Goal: Complete application form: Complete application form

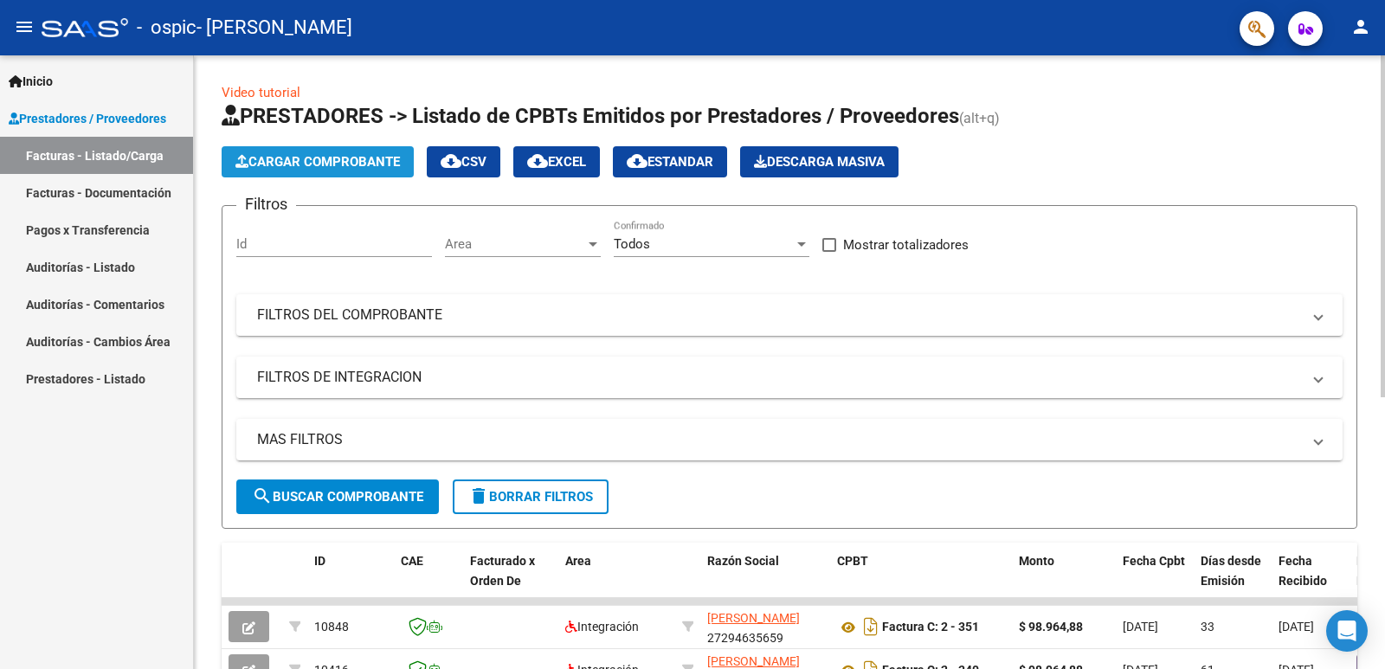
click at [306, 155] on span "Cargar Comprobante" at bounding box center [317, 162] width 164 height 16
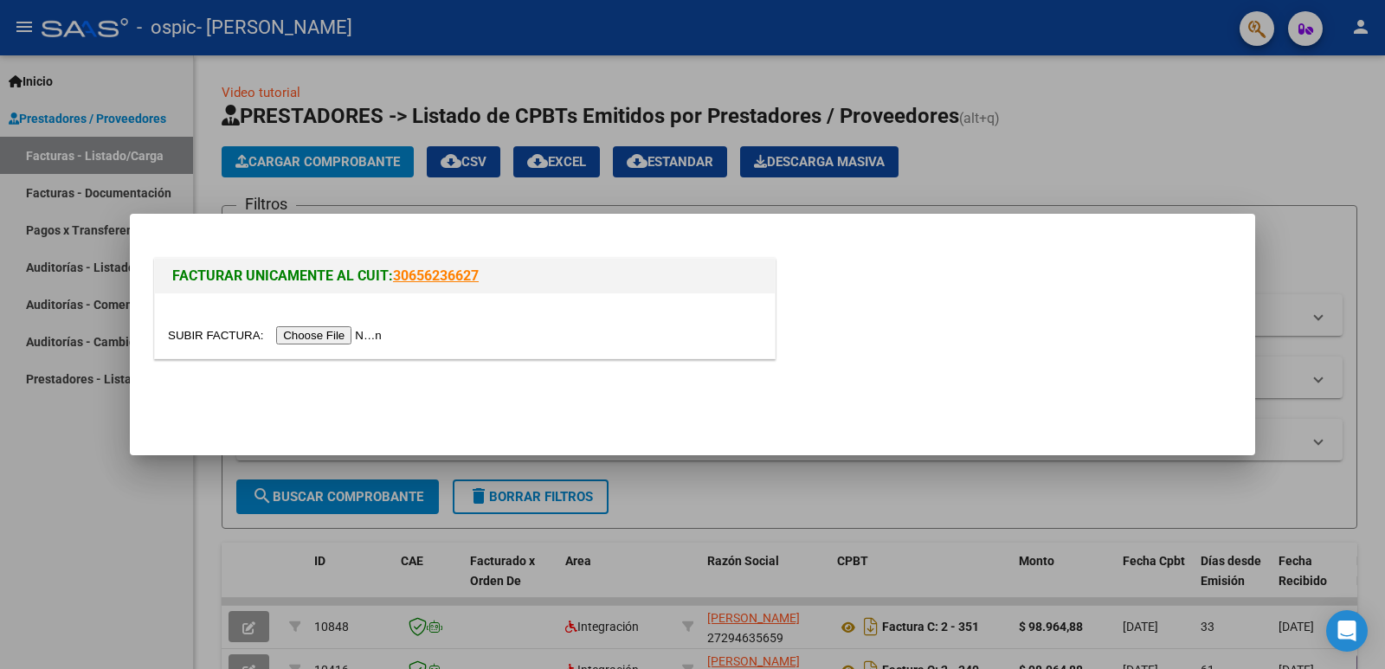
click at [1067, 168] on div at bounding box center [692, 334] width 1385 height 669
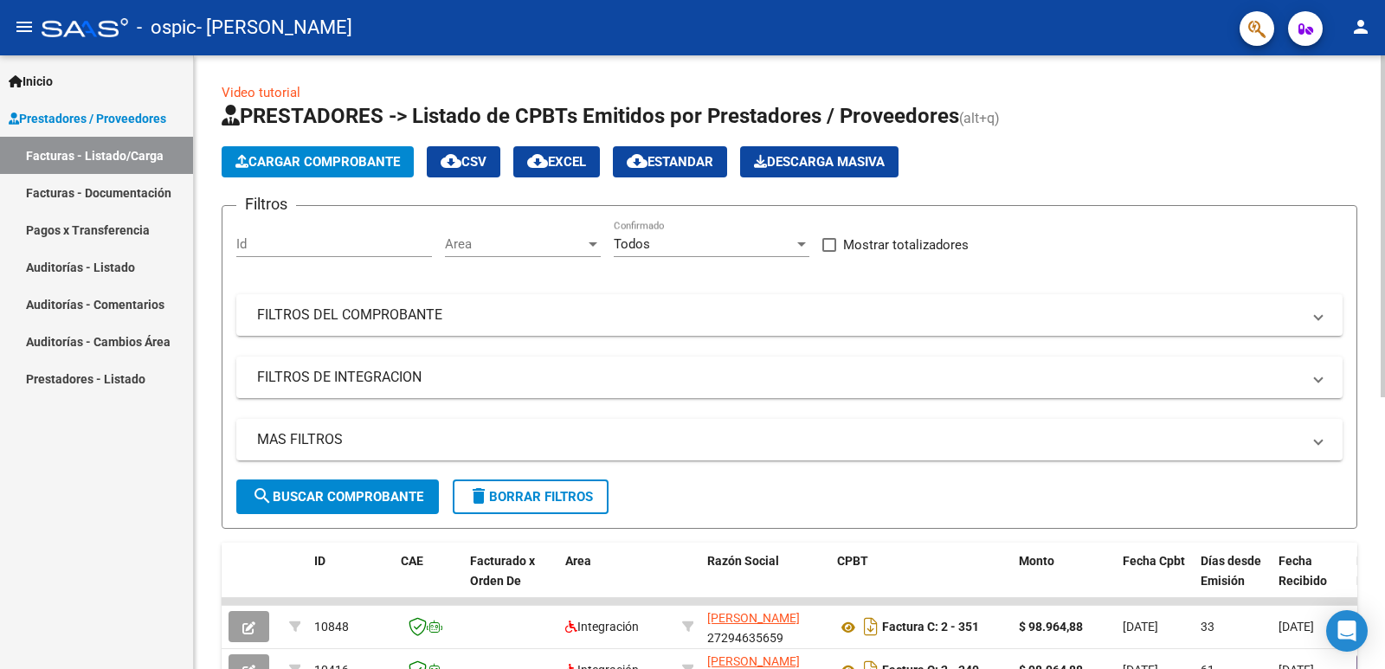
click at [335, 155] on span "Cargar Comprobante" at bounding box center [317, 162] width 164 height 16
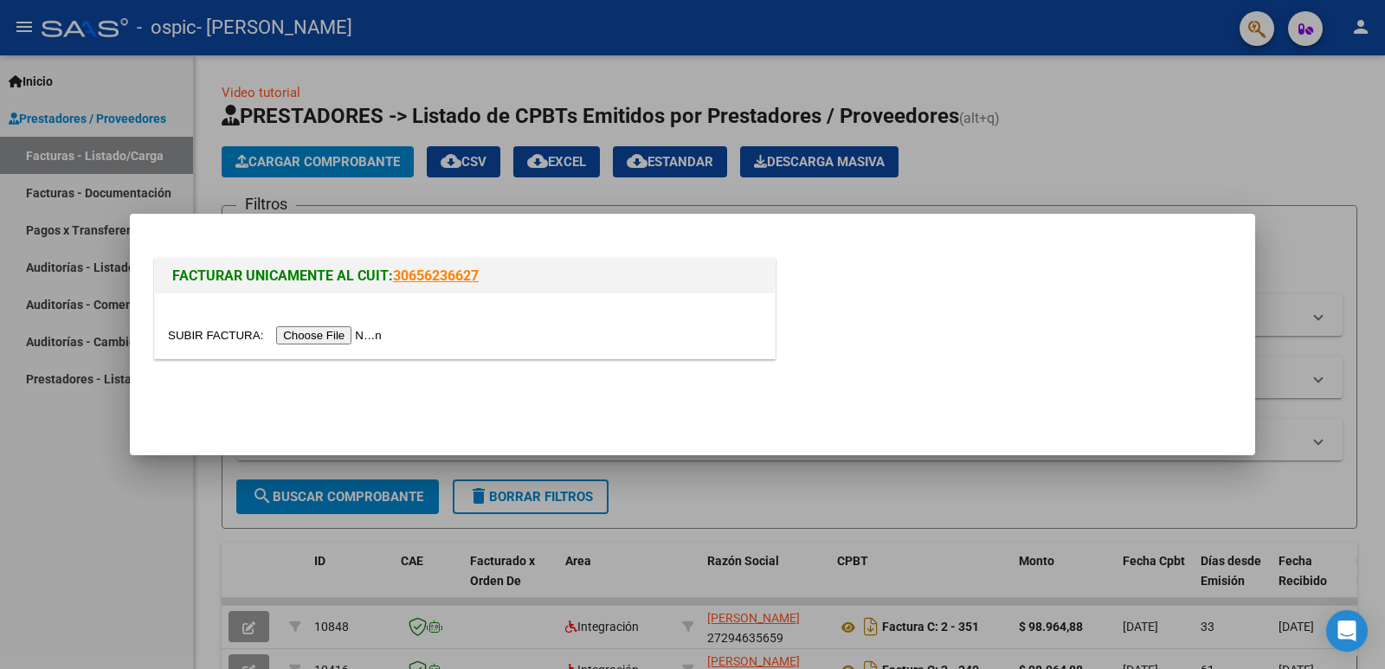
click at [307, 339] on input "file" at bounding box center [277, 335] width 219 height 18
click at [307, 335] on input "file" at bounding box center [277, 335] width 219 height 18
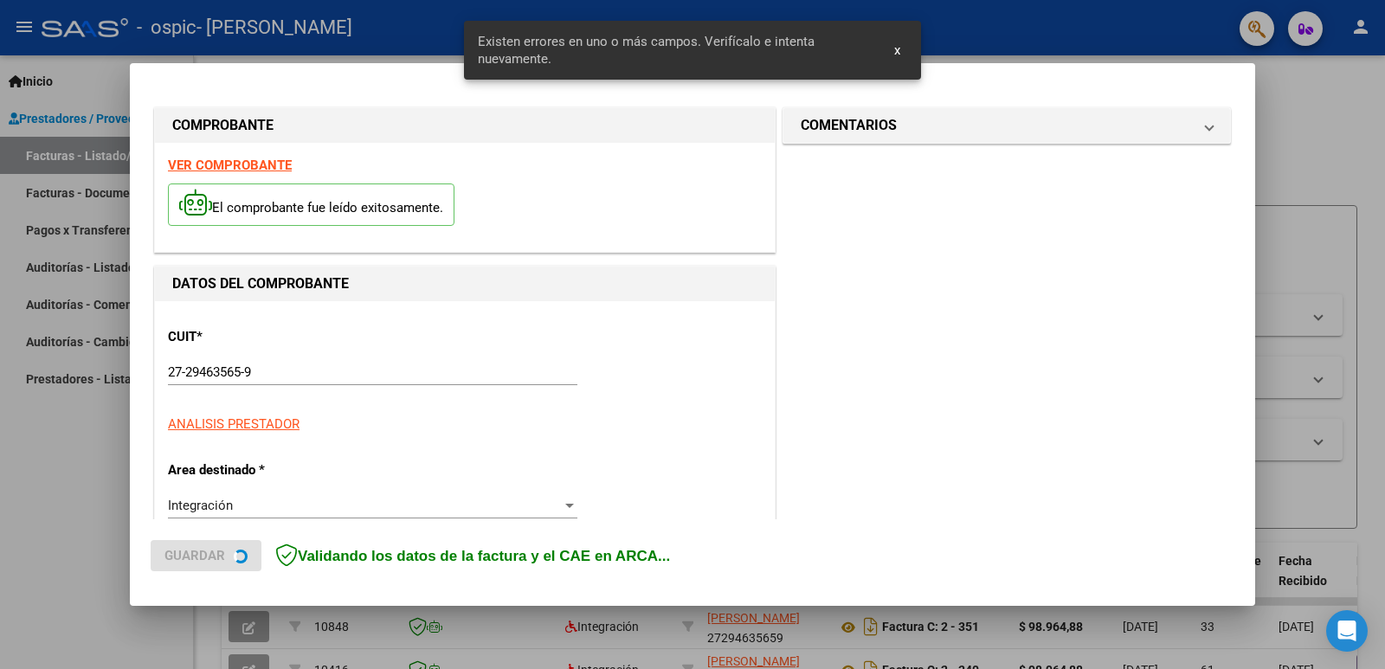
scroll to position [386, 0]
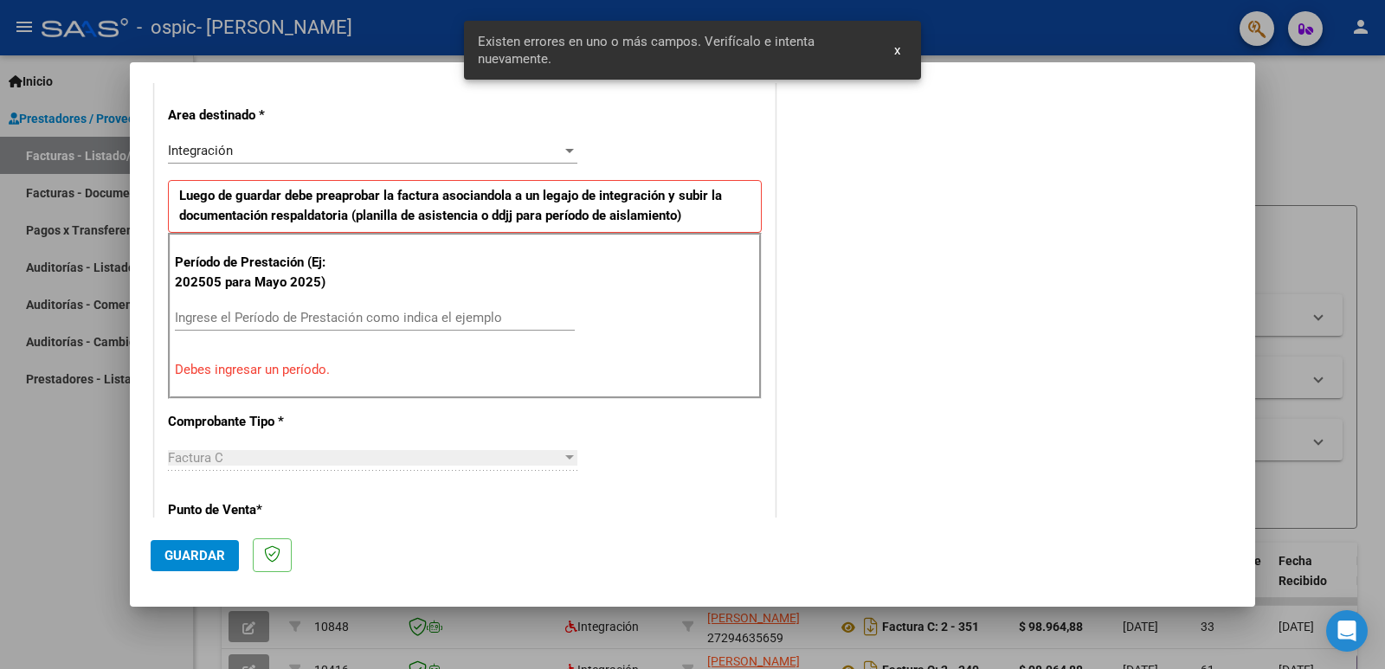
click at [306, 315] on input "Ingrese el Período de Prestación como indica el ejemplo" at bounding box center [375, 318] width 400 height 16
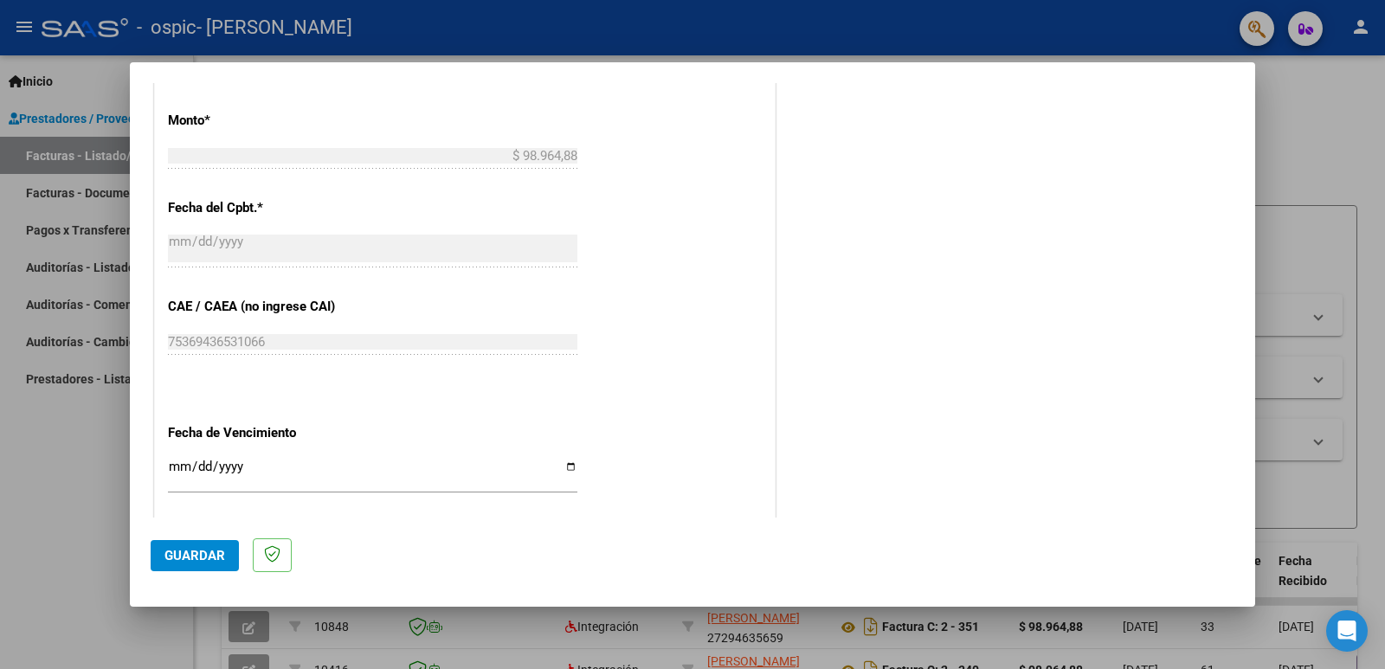
scroll to position [992, 0]
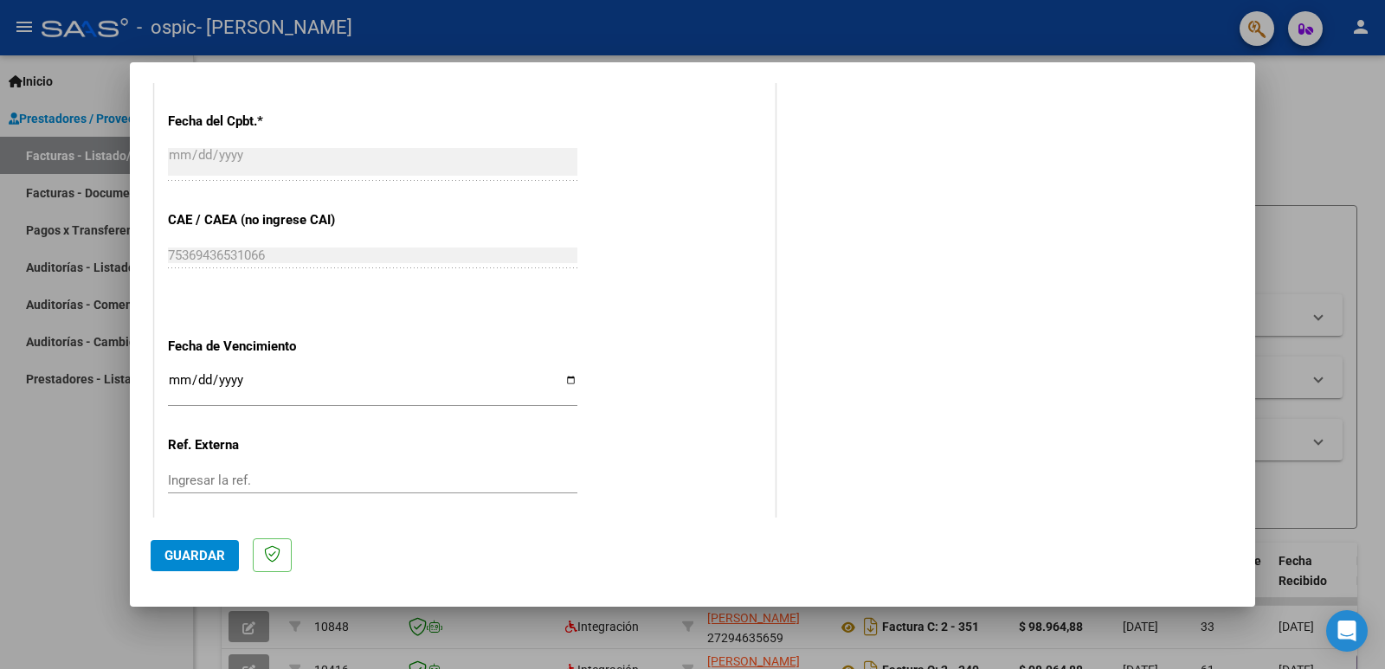
type input "202508"
click at [566, 377] on input "Ingresar la fecha" at bounding box center [372, 387] width 409 height 28
type input "[DATE]"
click at [341, 488] on input "Ingresar la ref." at bounding box center [372, 481] width 409 height 16
click at [194, 556] on span "Guardar" at bounding box center [194, 556] width 61 height 16
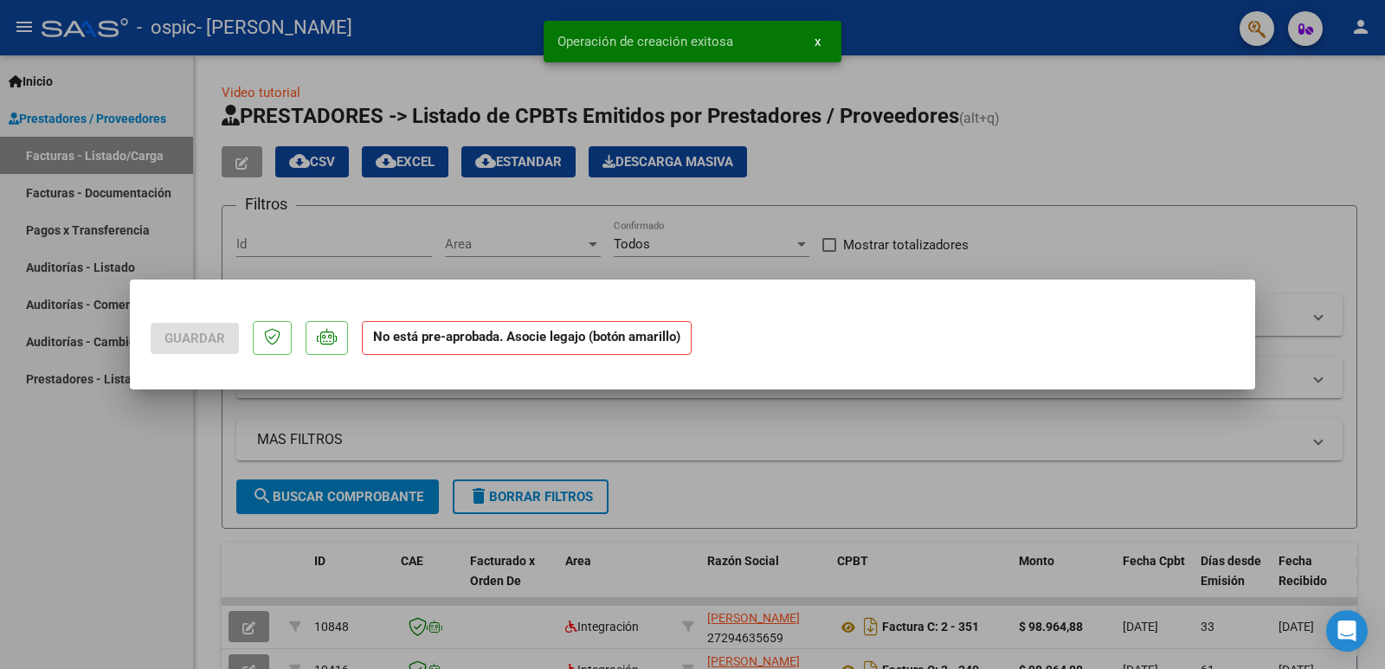
scroll to position [0, 0]
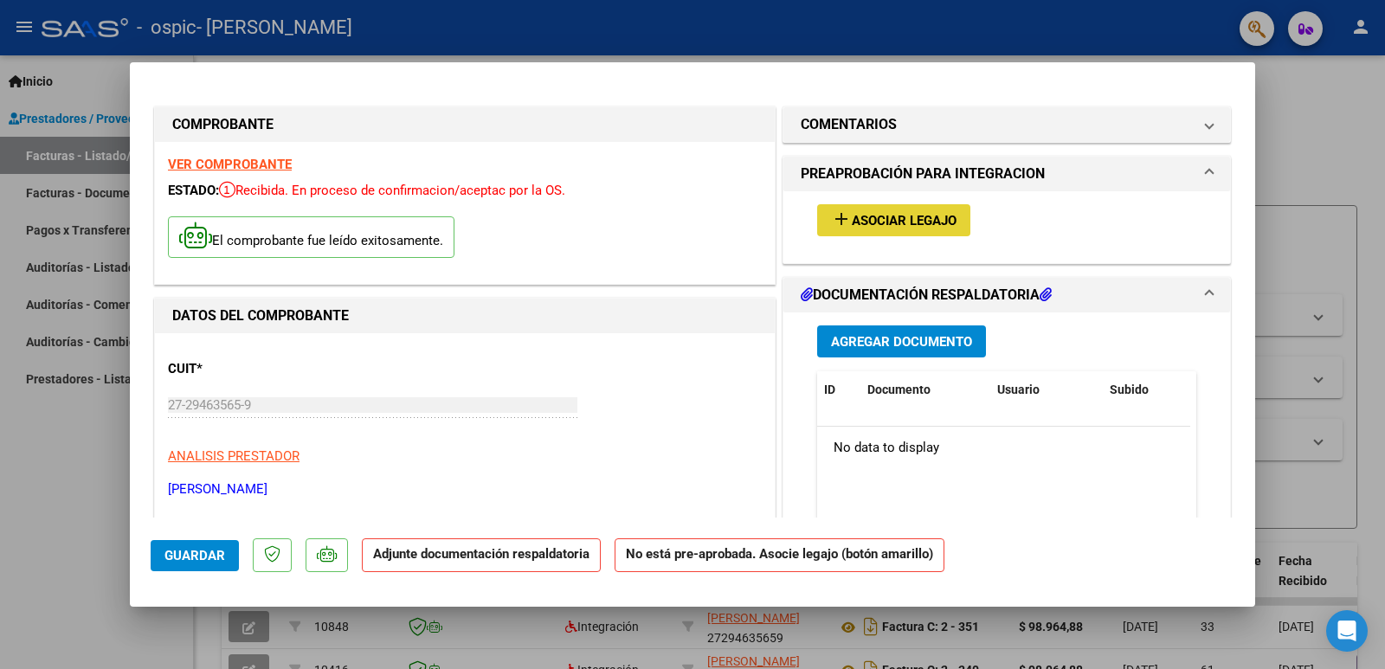
click at [872, 219] on span "Asociar Legajo" at bounding box center [904, 221] width 105 height 16
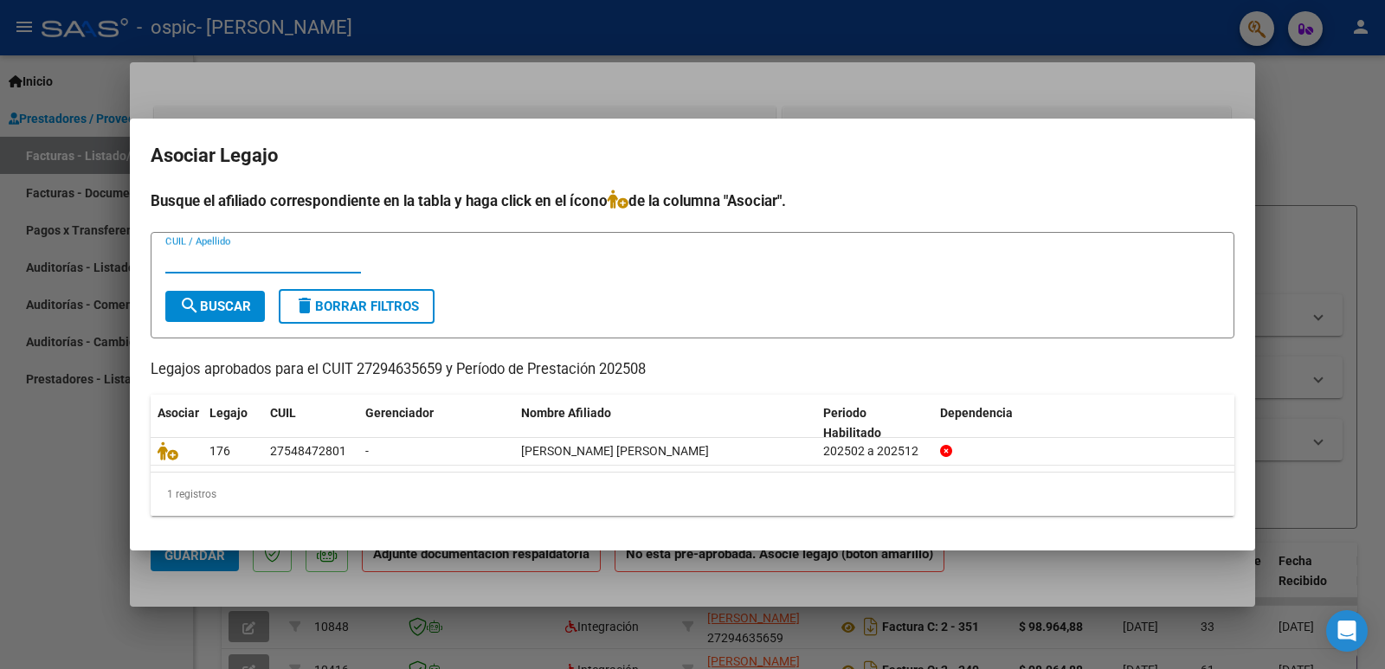
click at [208, 257] on input "CUIL / Apellido" at bounding box center [263, 260] width 196 height 16
click at [214, 311] on span "search Buscar" at bounding box center [215, 307] width 72 height 16
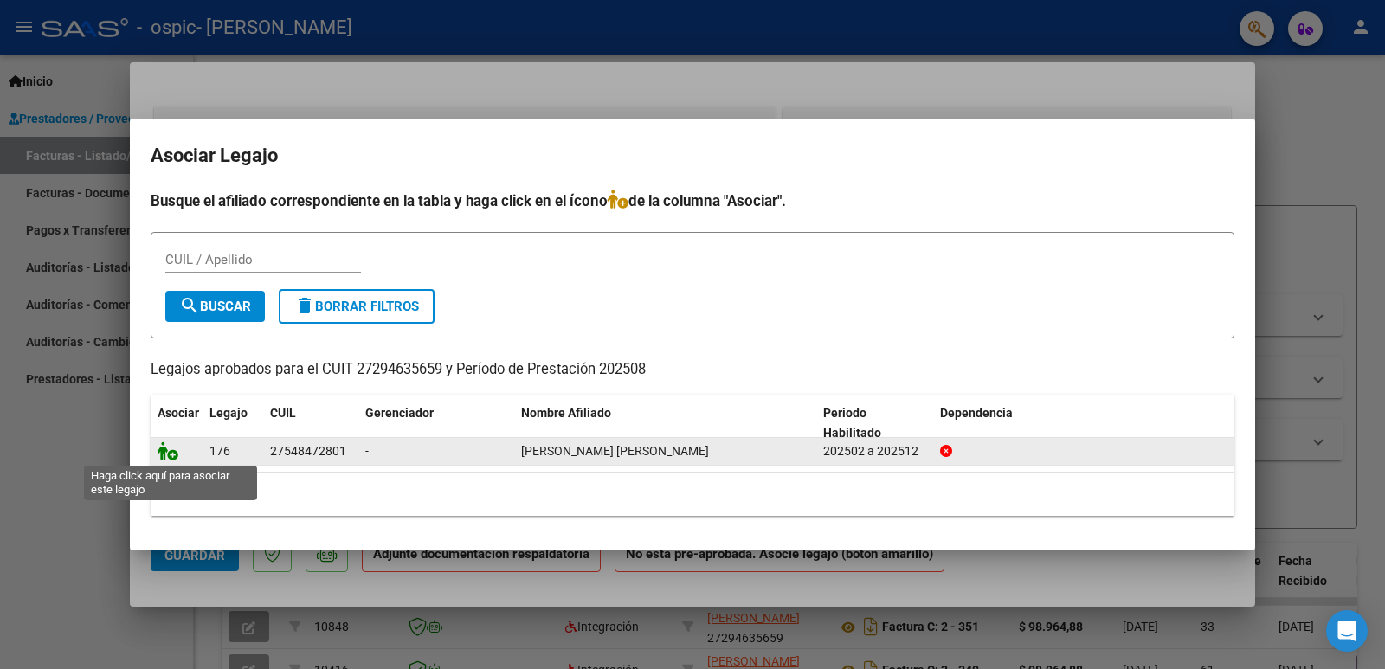
click at [164, 453] on icon at bounding box center [168, 451] width 21 height 19
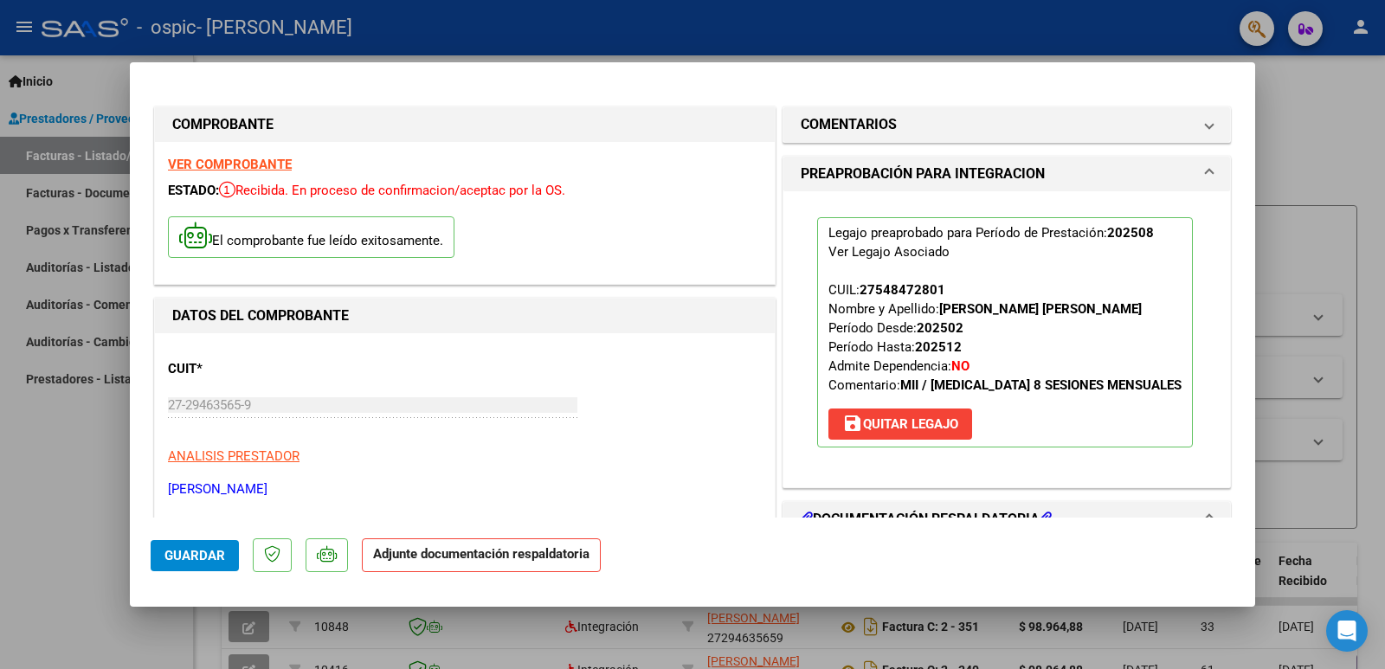
scroll to position [260, 0]
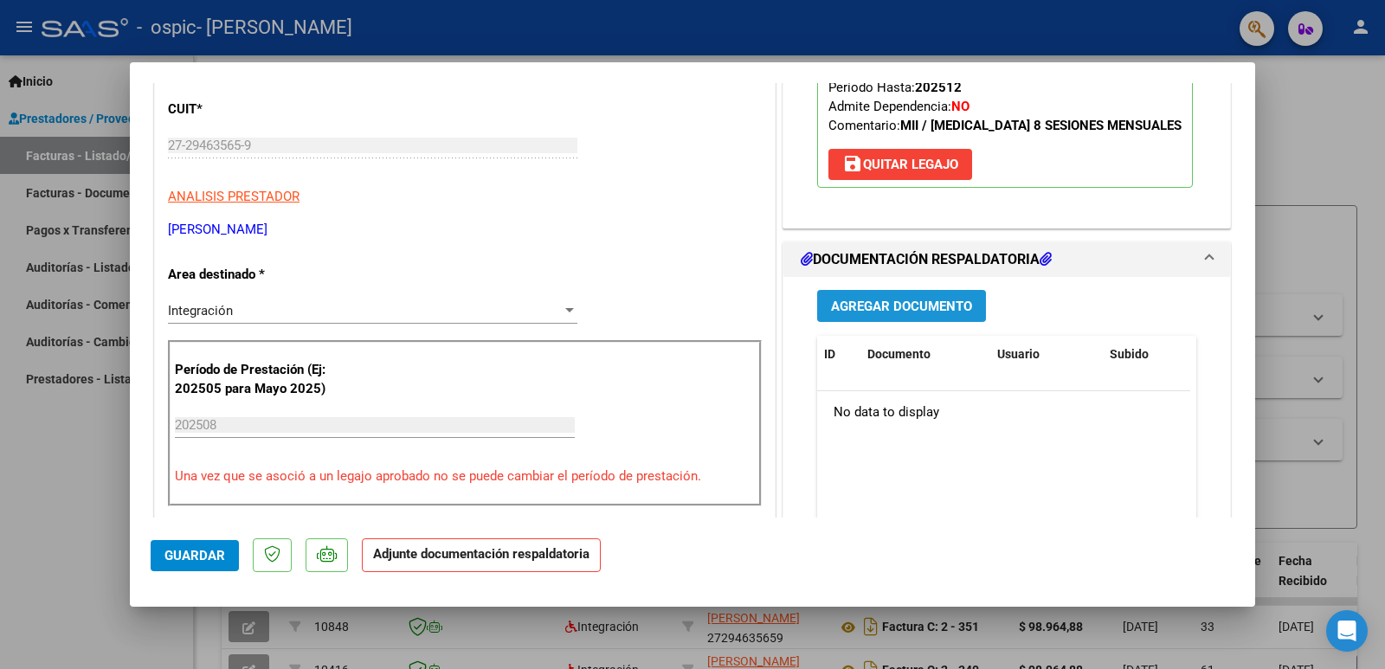
click at [926, 314] on span "Agregar Documento" at bounding box center [901, 307] width 141 height 16
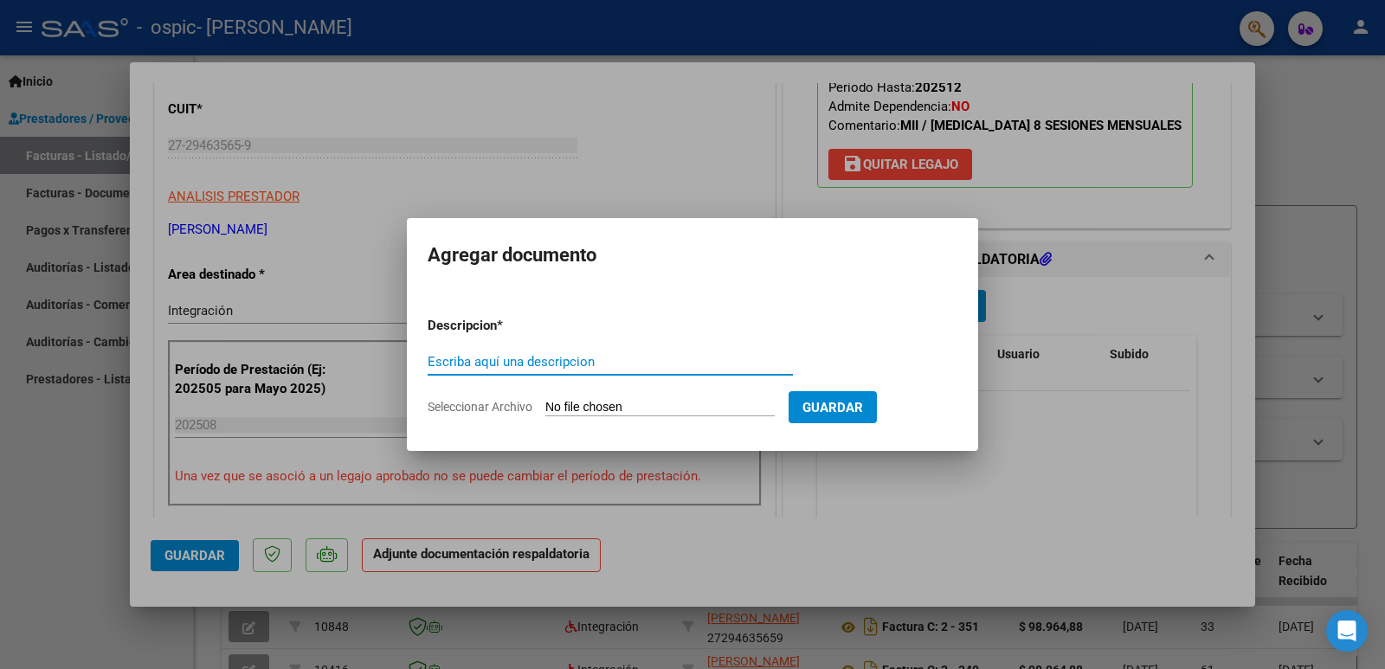
click at [521, 360] on input "Escriba aquí una descripcion" at bounding box center [610, 362] width 365 height 16
type input "ASISTENCIA [DATE]"
click at [561, 403] on input "Seleccionar Archivo" at bounding box center [659, 408] width 229 height 16
type input "C:\fakepath\ASISTENCIA [PERSON_NAME][DATE].pdf"
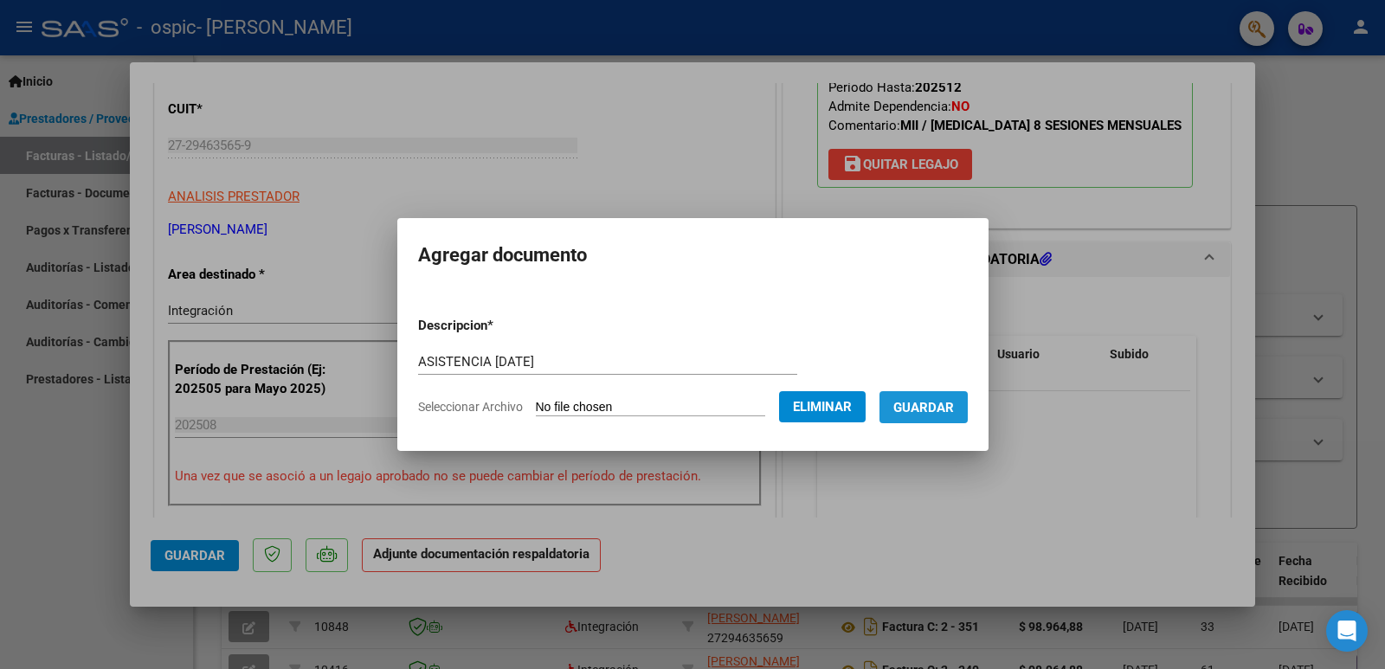
click at [936, 405] on span "Guardar" at bounding box center [923, 408] width 61 height 16
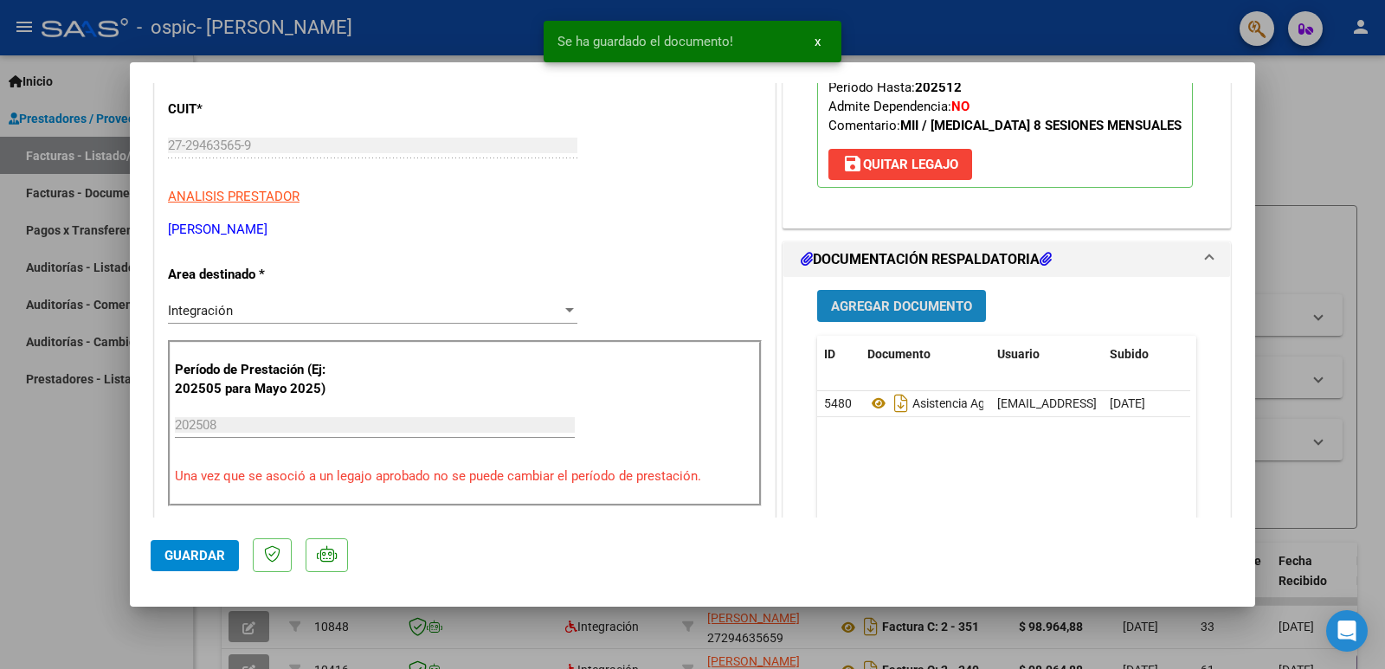
click at [899, 314] on span "Agregar Documento" at bounding box center [901, 307] width 141 height 16
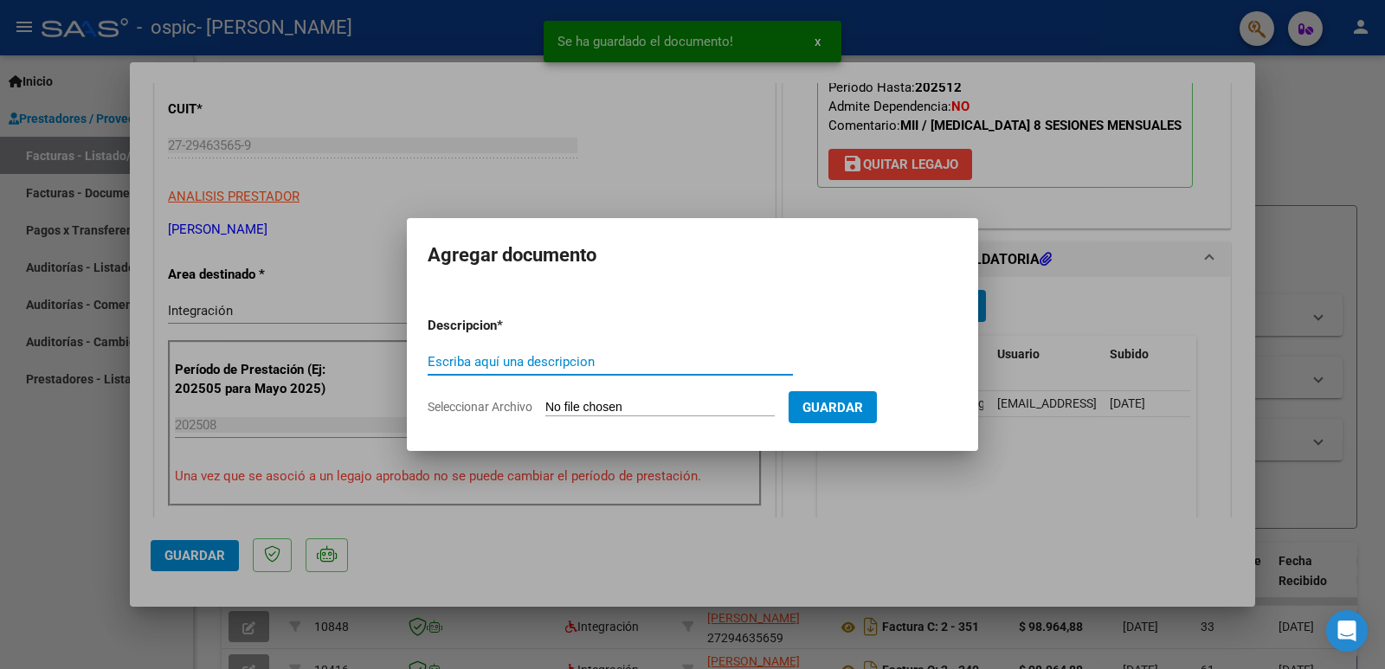
click at [509, 361] on input "Escriba aquí una descripcion" at bounding box center [610, 362] width 365 height 16
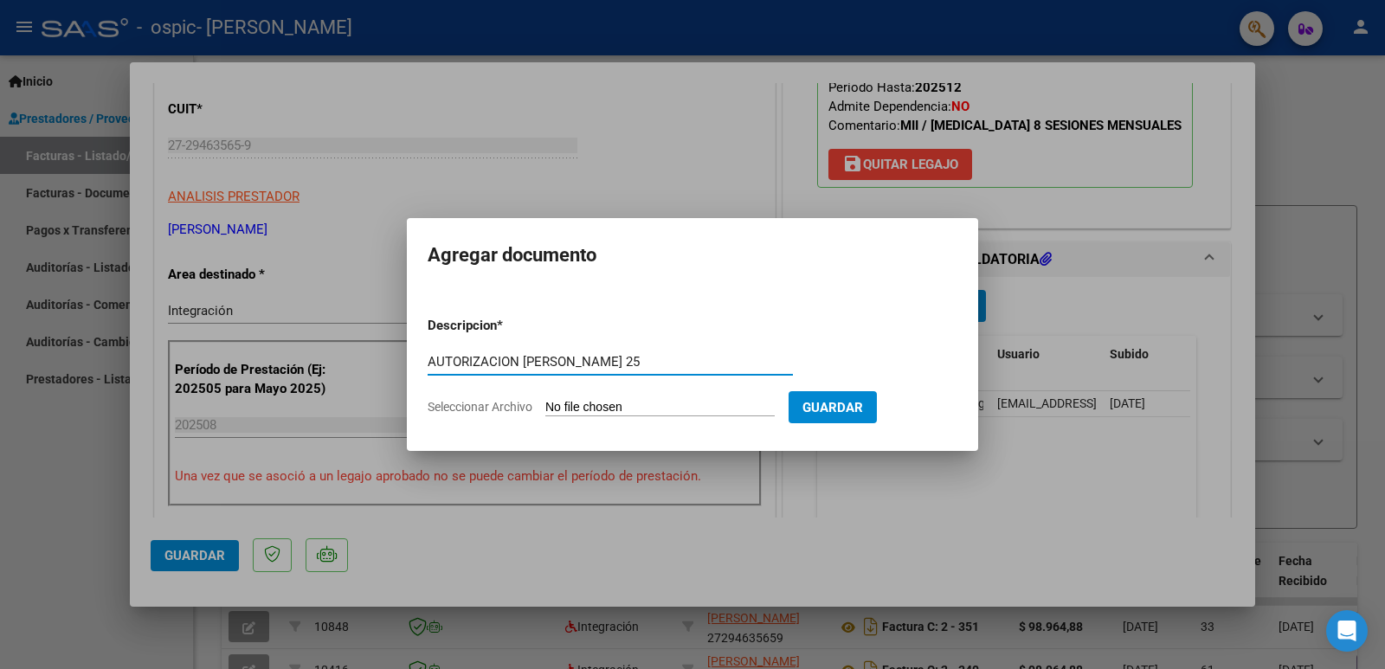
type input "AUTORIZACION [PERSON_NAME] 25"
click at [601, 397] on form "Descripcion * AUTORIZACION [PERSON_NAME] 25 Escriba aquí una descripcion Selecc…" at bounding box center [693, 366] width 530 height 126
click at [600, 403] on input "Seleccionar Archivo" at bounding box center [659, 408] width 229 height 16
type input "C:\fakepath\AD [PERSON_NAME] 2025.pdf"
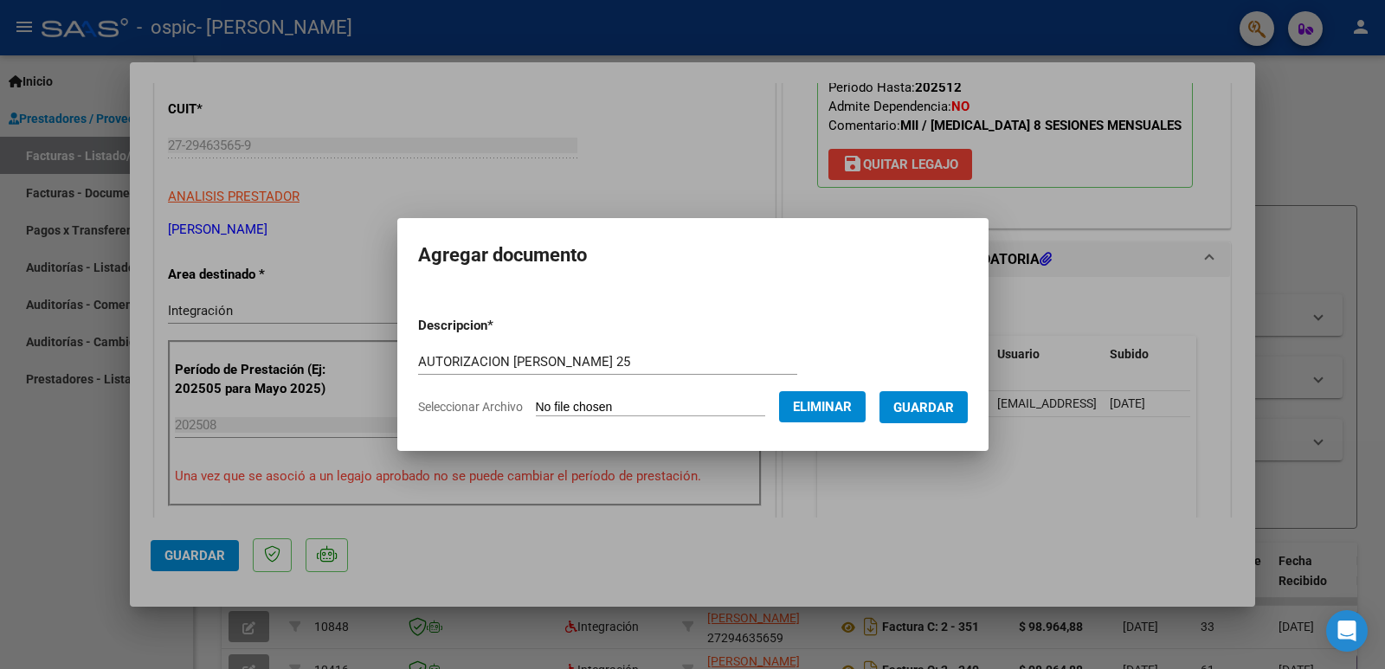
click at [936, 403] on span "Guardar" at bounding box center [923, 408] width 61 height 16
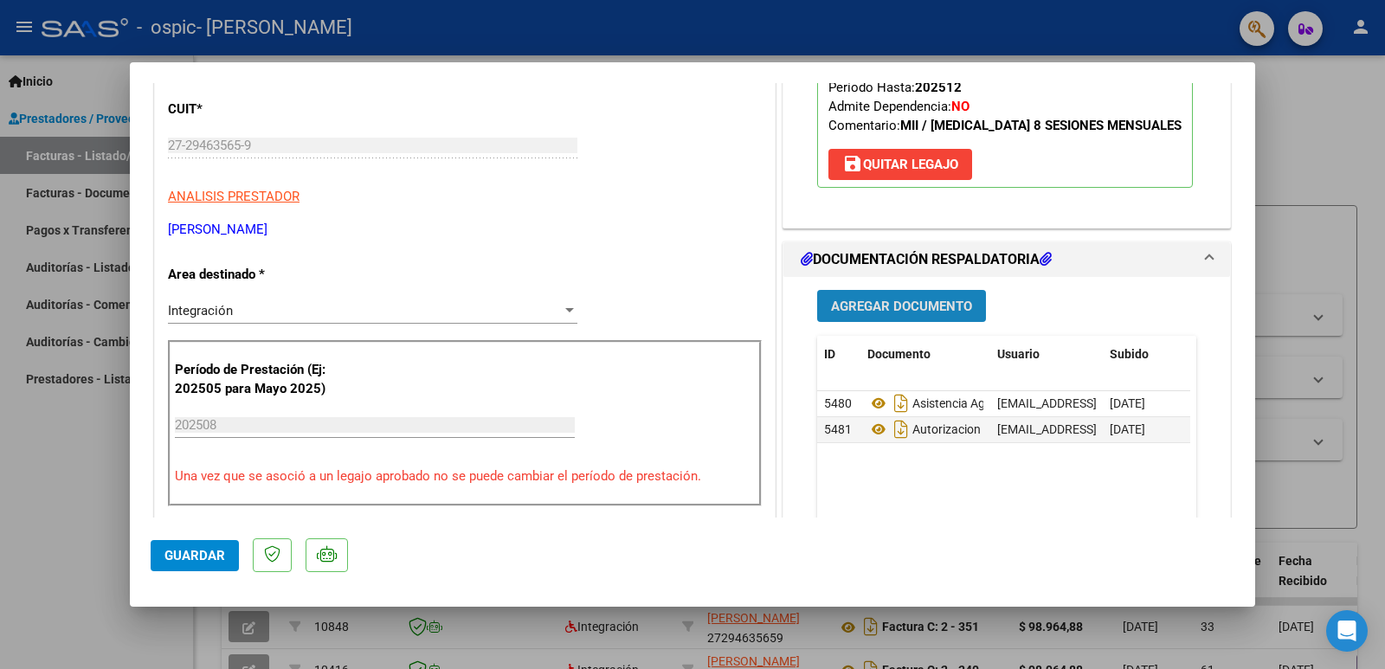
click at [870, 315] on button "Agregar Documento" at bounding box center [901, 306] width 169 height 32
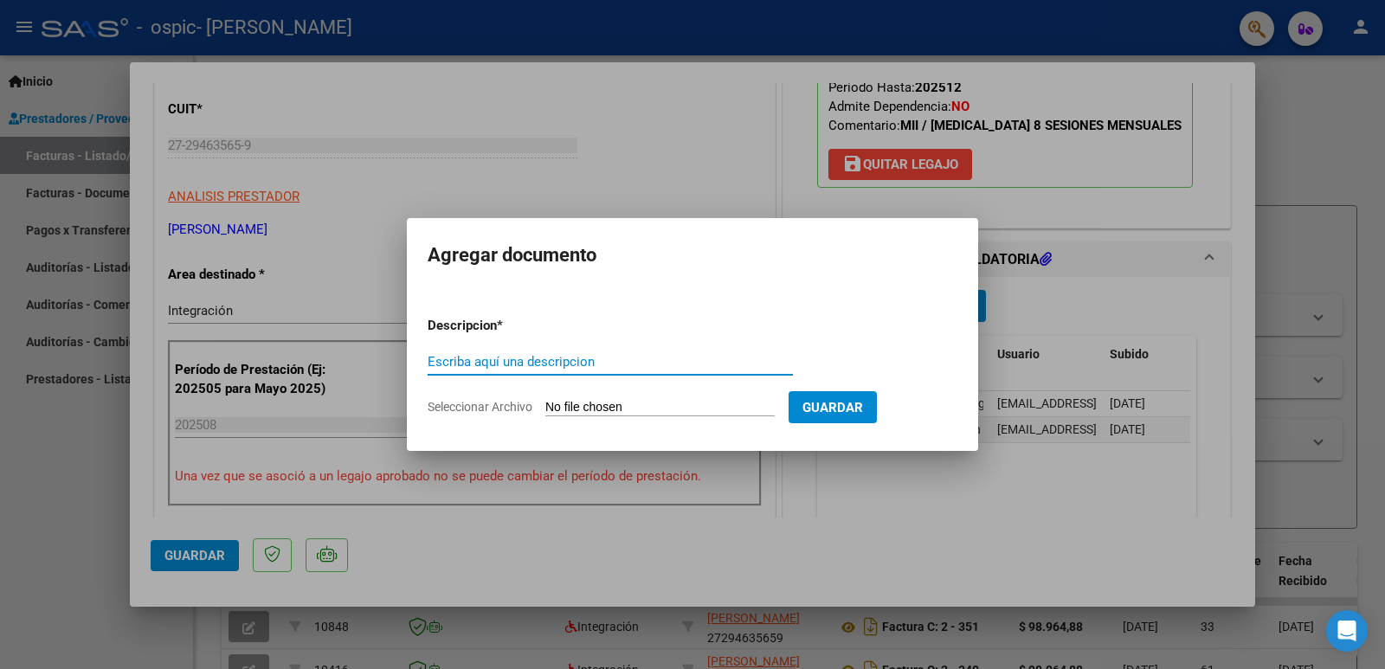
click at [530, 364] on input "Escriba aquí una descripcion" at bounding box center [610, 362] width 365 height 16
click at [572, 394] on form "Descripcion * Escriba aquí una descripcion Seleccionar Archivo Guardar" at bounding box center [693, 366] width 530 height 126
click at [577, 404] on input "Seleccionar Archivo" at bounding box center [659, 408] width 229 height 16
type input "C:\fakepath\AFIP [DATE].pdf"
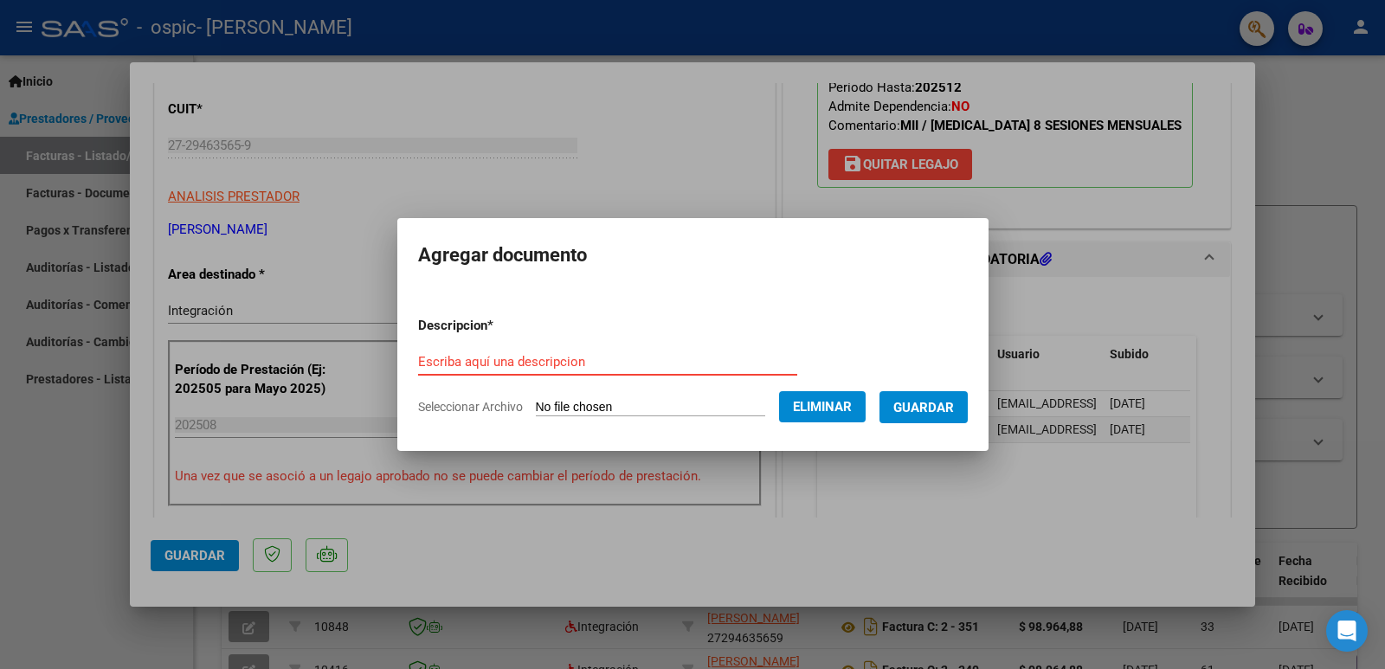
click at [535, 357] on input "Escriba aquí una descripcion" at bounding box center [607, 362] width 379 height 16
type input "AFIP [DATE]"
click at [936, 407] on span "Guardar" at bounding box center [923, 408] width 61 height 16
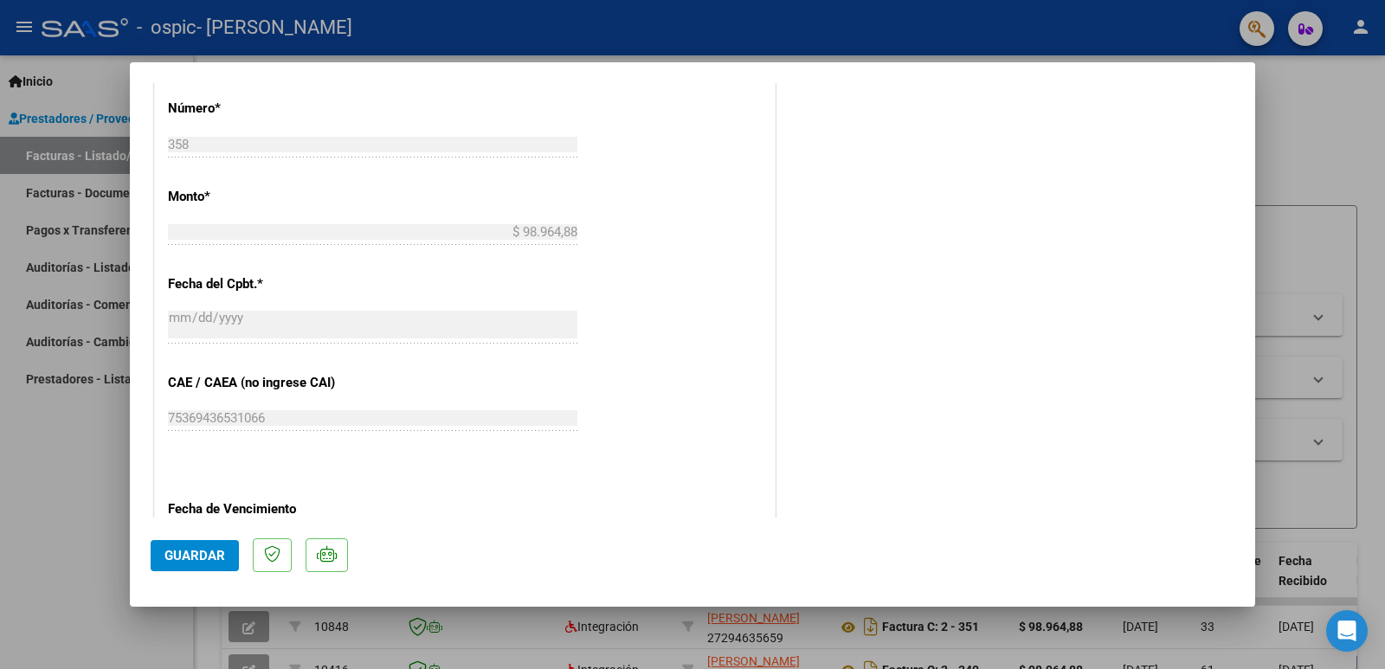
scroll to position [1115, 0]
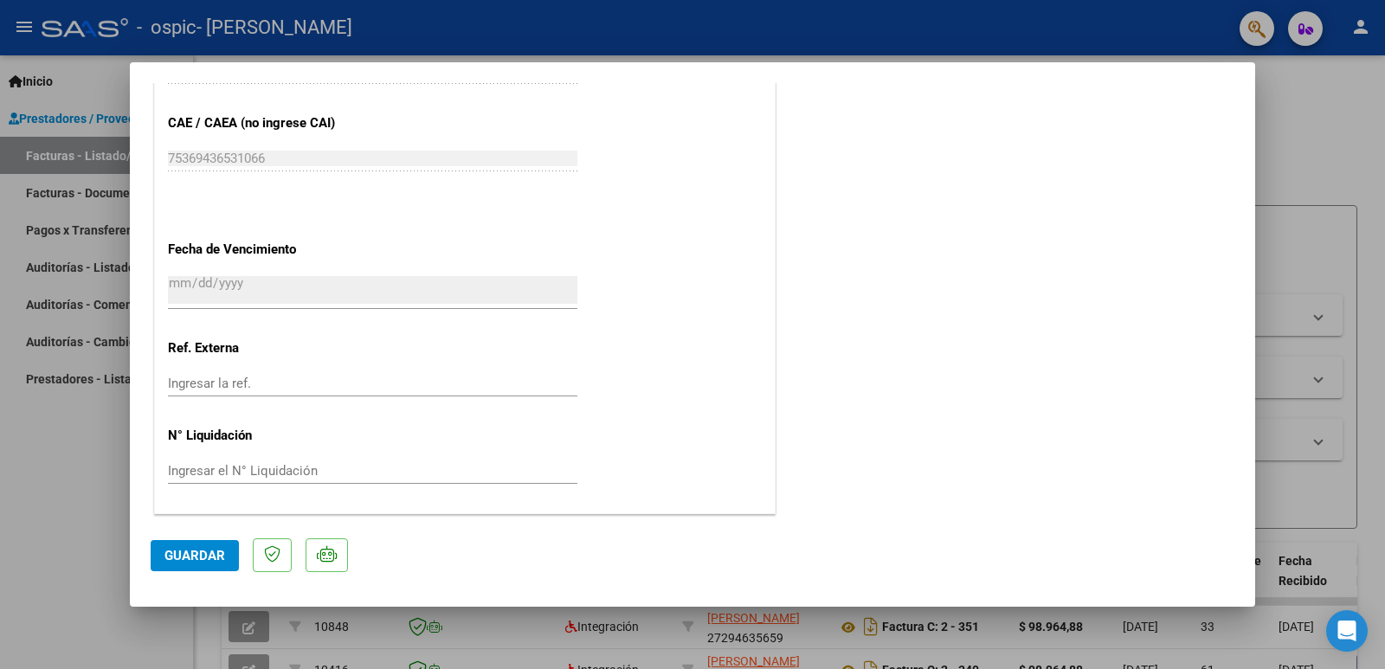
click at [196, 554] on span "Guardar" at bounding box center [194, 556] width 61 height 16
click at [1337, 184] on div at bounding box center [692, 334] width 1385 height 669
type input "$ 0,00"
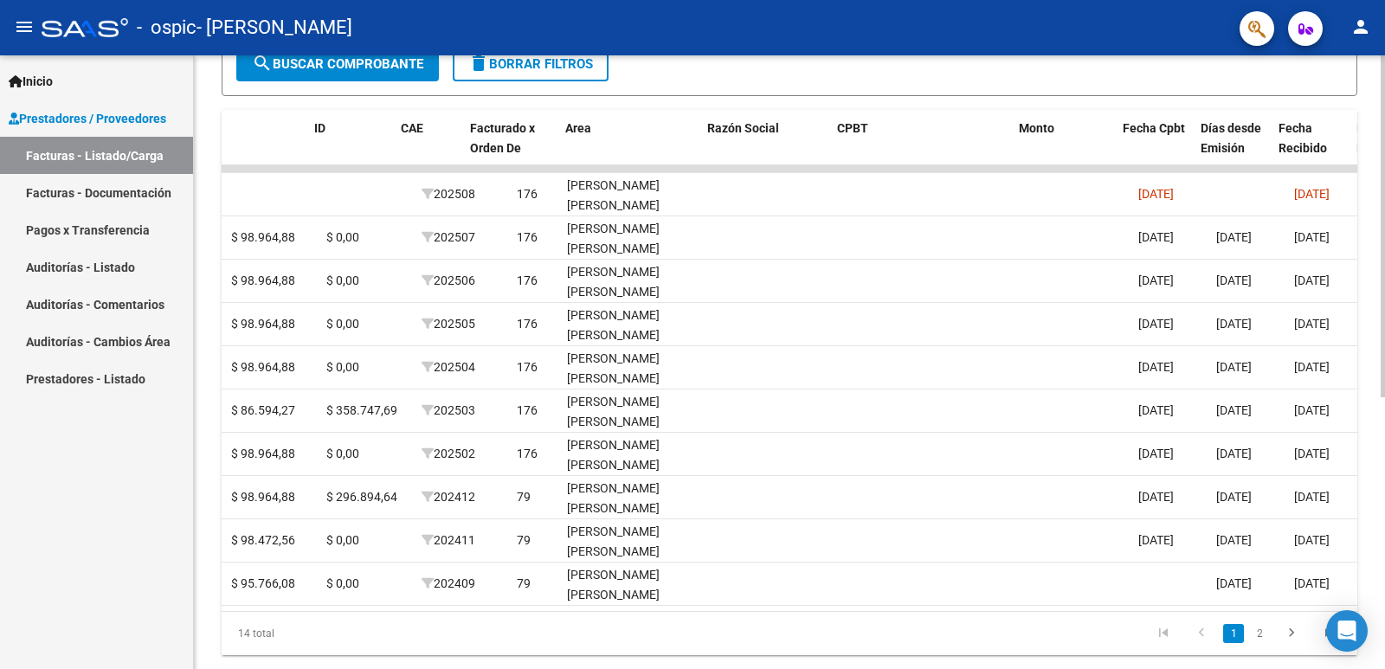
scroll to position [0, 0]
